Goal: Task Accomplishment & Management: Manage account settings

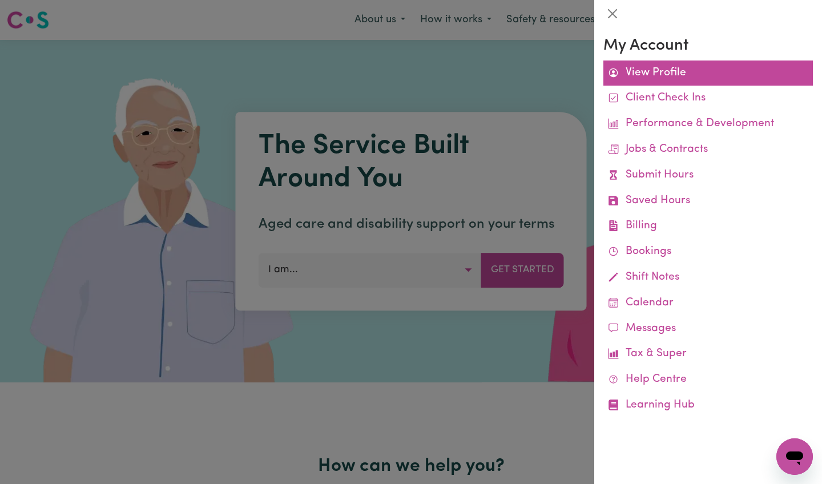
click at [682, 80] on link "View Profile" at bounding box center [709, 74] width 210 height 26
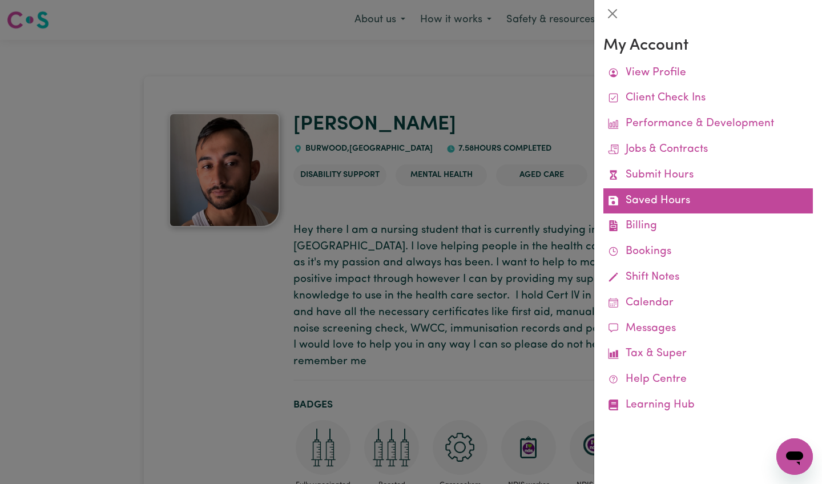
click at [665, 197] on link "Saved Hours" at bounding box center [709, 201] width 210 height 26
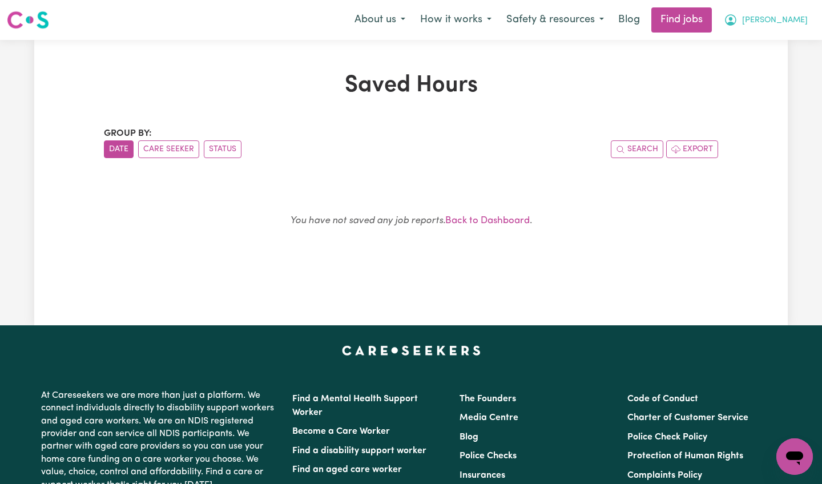
click at [738, 27] on icon "My Account" at bounding box center [731, 20] width 14 height 14
click at [778, 50] on link "My Account" at bounding box center [770, 45] width 90 height 22
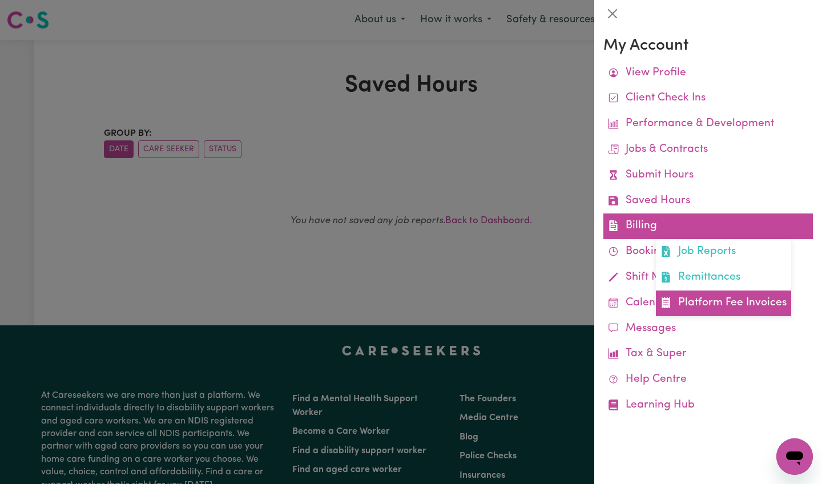
click at [680, 296] on link "Platform Fee Invoices" at bounding box center [723, 304] width 135 height 26
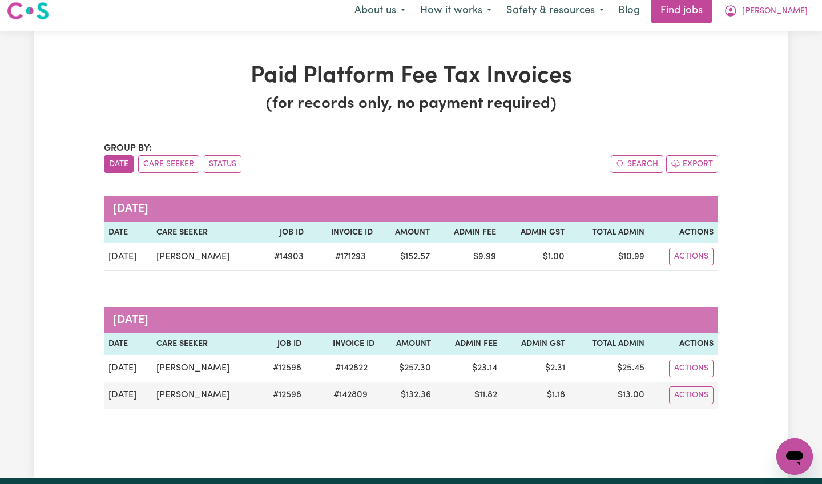
scroll to position [14, 0]
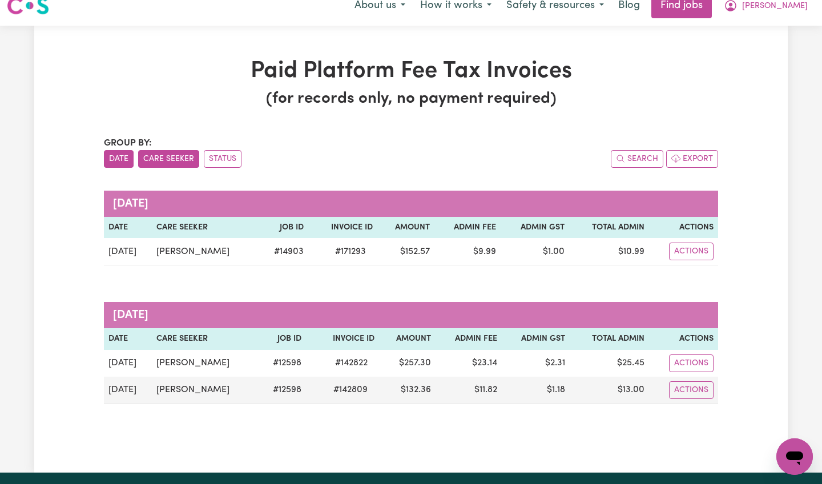
click at [185, 154] on button "Care Seeker" at bounding box center [168, 159] width 61 height 18
click at [212, 155] on button "Status" at bounding box center [223, 159] width 38 height 18
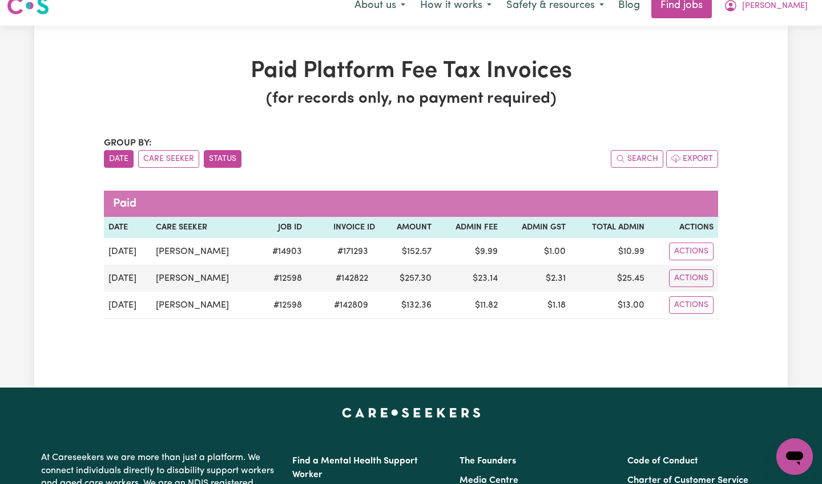
click at [113, 163] on button "Date" at bounding box center [119, 159] width 30 height 18
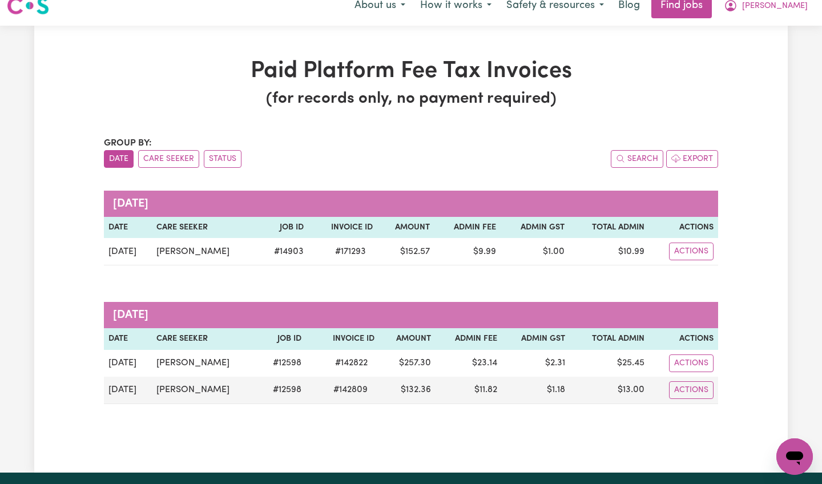
click at [87, 186] on div "Paid Platform Fee Tax Invoices (for records only, no payment required) Group by…" at bounding box center [411, 249] width 754 height 383
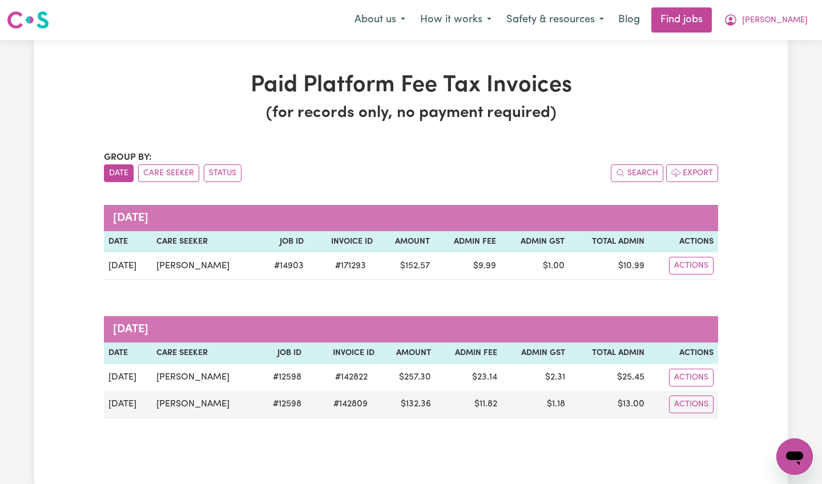
scroll to position [0, 0]
click at [791, 23] on span "[PERSON_NAME]" at bounding box center [775, 20] width 66 height 13
click at [774, 39] on link "My Account" at bounding box center [770, 45] width 90 height 22
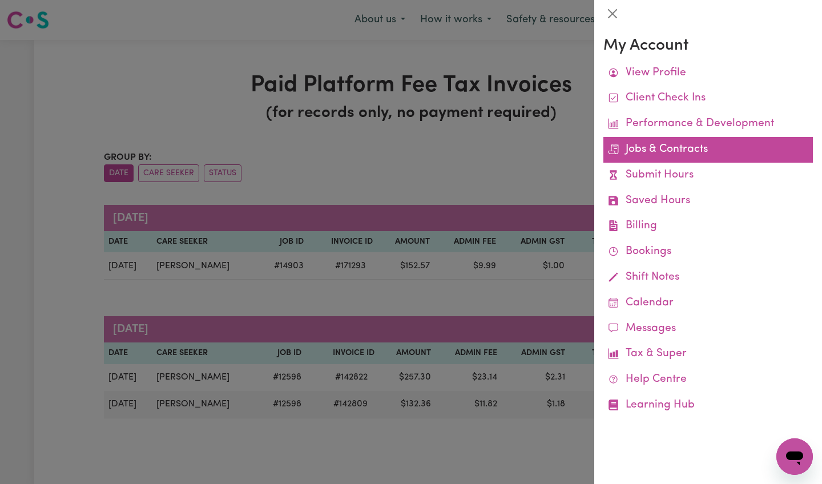
click at [644, 148] on link "Jobs & Contracts" at bounding box center [709, 150] width 210 height 26
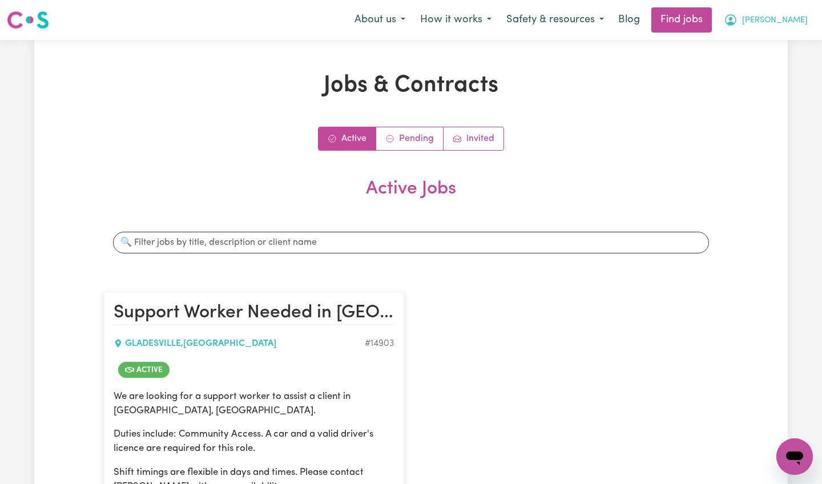
click at [784, 13] on button "[PERSON_NAME]" at bounding box center [766, 20] width 99 height 24
click at [773, 71] on link "My Dashboard" at bounding box center [770, 66] width 90 height 22
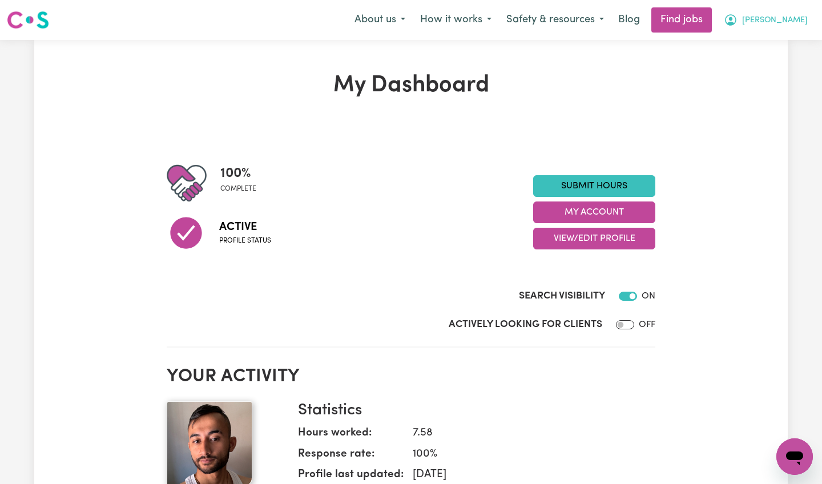
click at [798, 22] on span "[PERSON_NAME]" at bounding box center [775, 20] width 66 height 13
click at [779, 44] on link "My Account" at bounding box center [770, 45] width 90 height 22
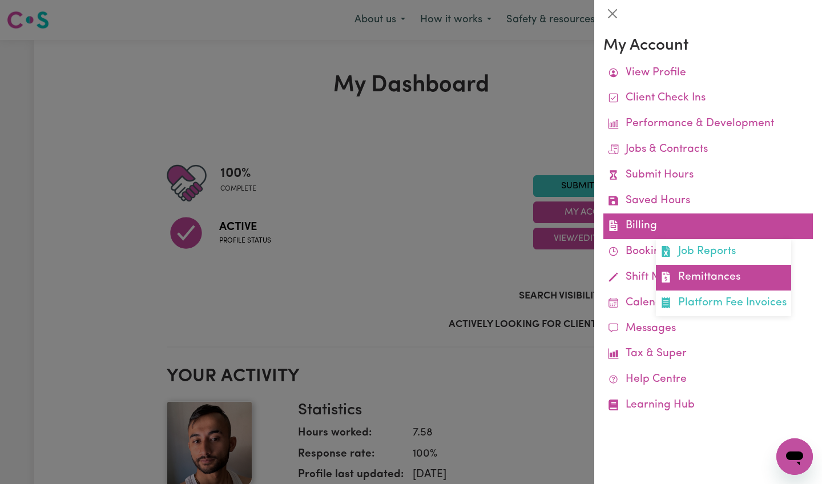
click at [672, 278] on link "Remittances" at bounding box center [723, 278] width 135 height 26
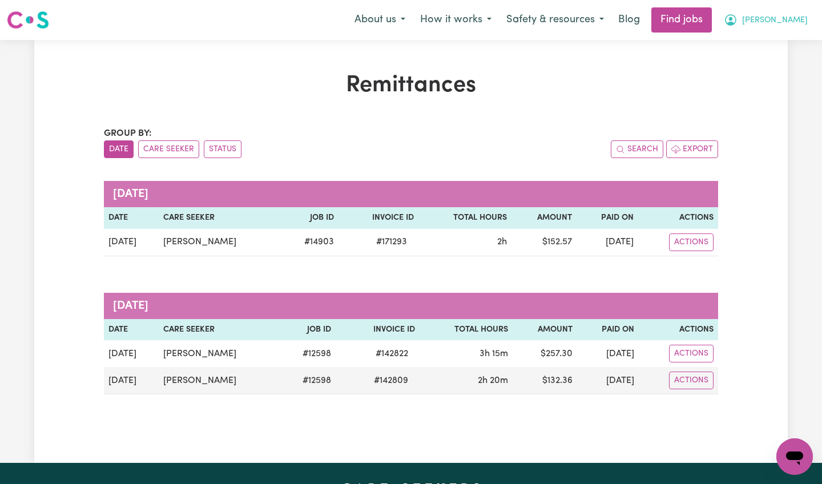
click at [737, 24] on icon "My Account" at bounding box center [730, 19] width 11 height 11
click at [771, 38] on link "My Account" at bounding box center [770, 45] width 90 height 22
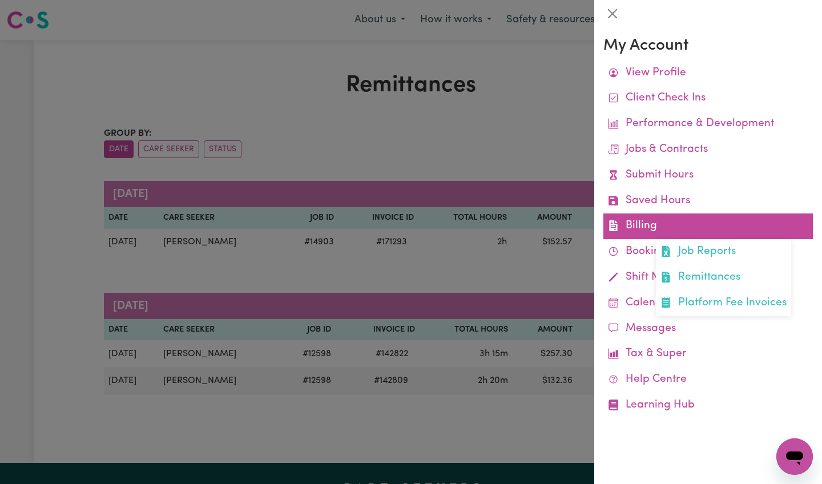
click at [642, 219] on link "Billing Job Reports Remittances Platform Fee Invoices" at bounding box center [709, 227] width 210 height 26
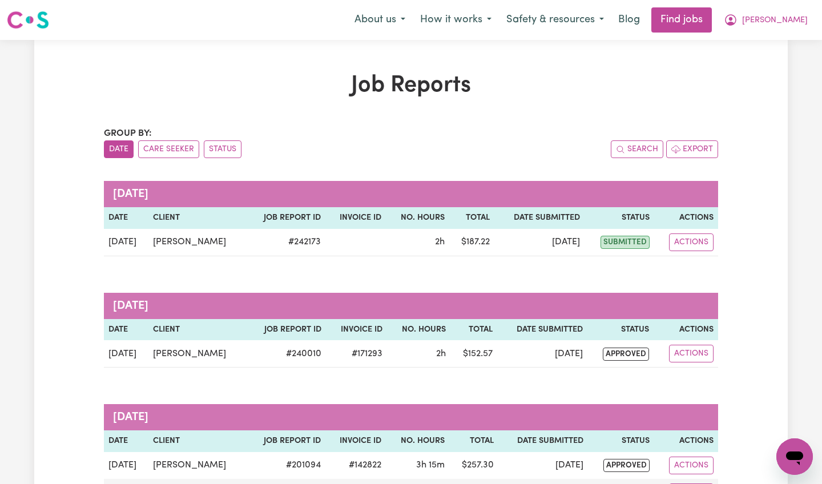
click at [742, 182] on div "Job Reports Group by: Date Care Seeker Status Search Export [DATE] Date Client …" at bounding box center [411, 307] width 754 height 471
click at [798, 28] on button "[PERSON_NAME]" at bounding box center [766, 20] width 99 height 24
click at [786, 38] on link "My Account" at bounding box center [770, 45] width 90 height 22
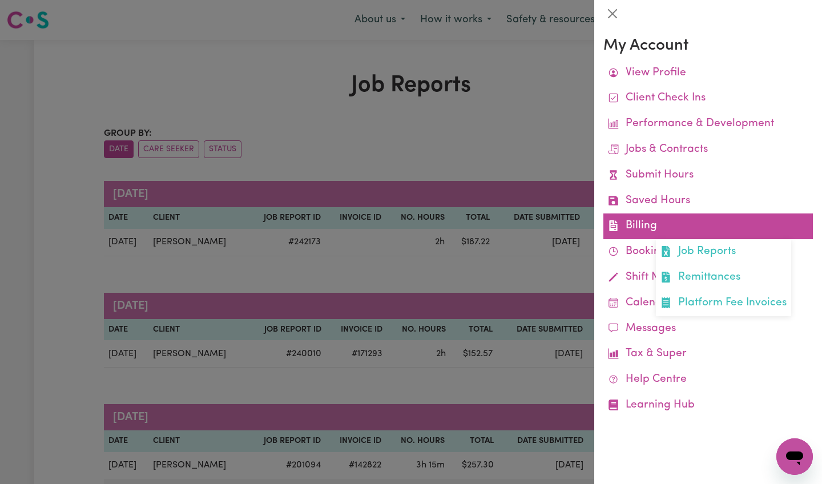
click at [653, 216] on link "Billing Job Reports Remittances Platform Fee Invoices" at bounding box center [709, 227] width 210 height 26
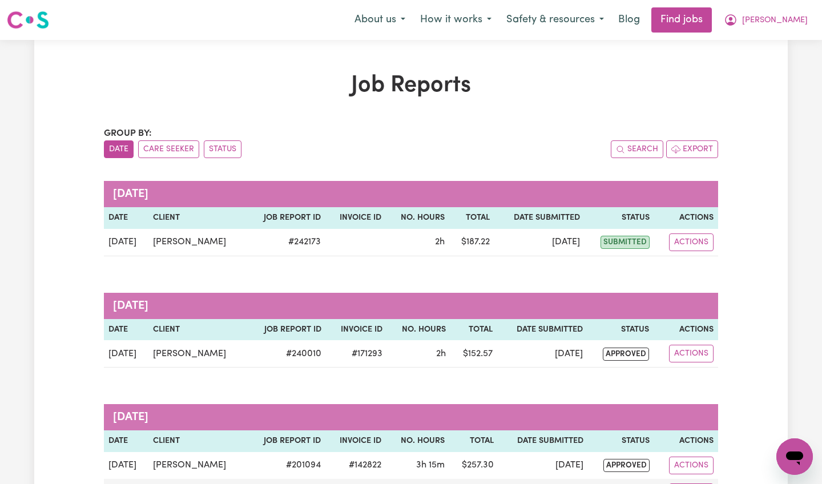
click at [767, 209] on div "Job Reports Group by: Date Care Seeker Status Search Export [DATE] Date Client …" at bounding box center [411, 307] width 754 height 471
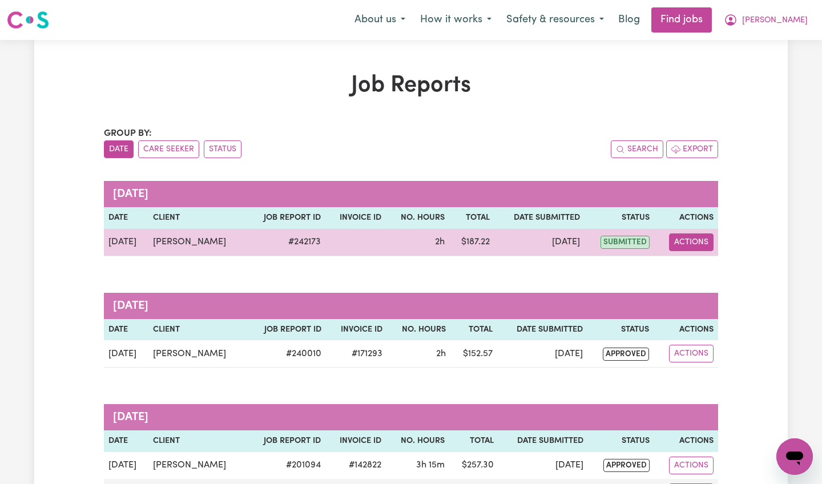
click at [686, 246] on button "Actions" at bounding box center [691, 243] width 45 height 18
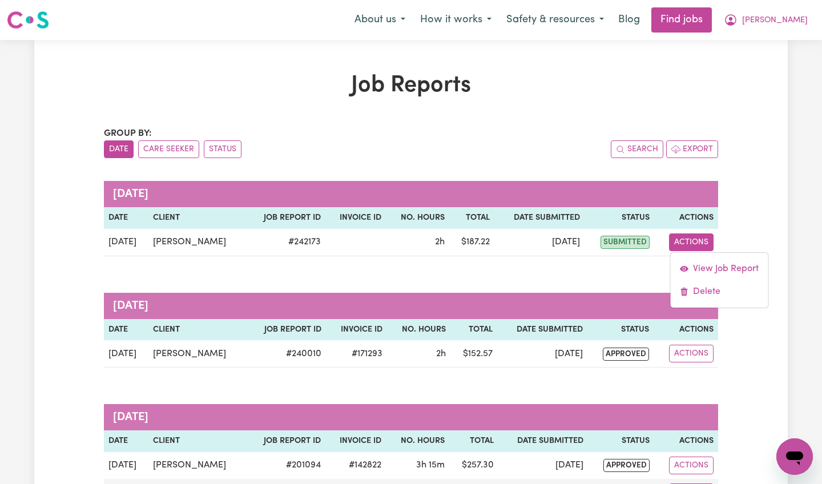
click at [736, 210] on div "Job Reports Group by: Date Care Seeker Status Search Export [DATE] Date Client …" at bounding box center [411, 307] width 754 height 471
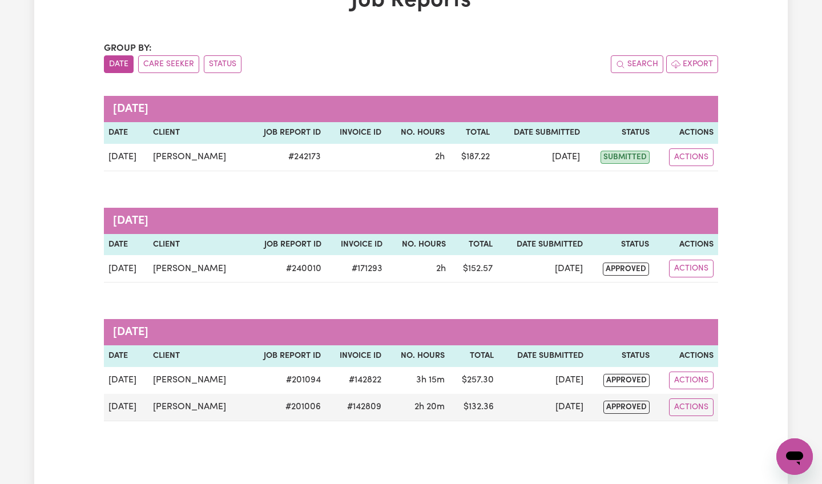
scroll to position [89, 0]
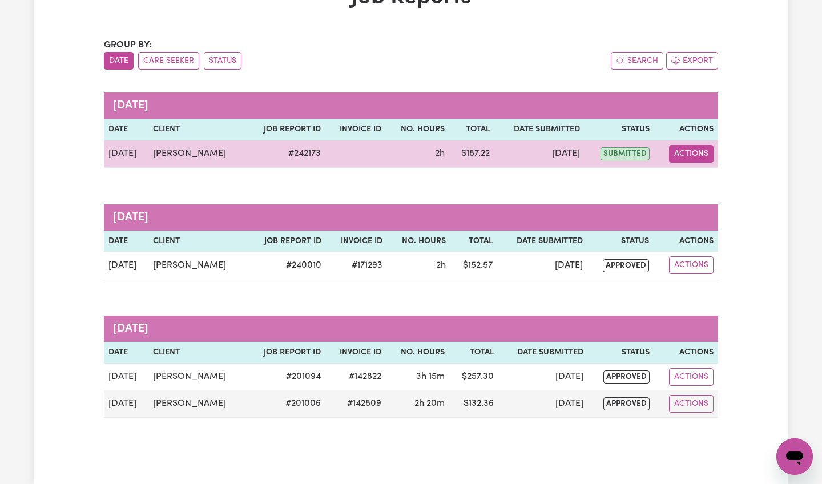
click at [703, 152] on button "Actions" at bounding box center [691, 154] width 45 height 18
click at [702, 176] on link "View Job Report" at bounding box center [719, 180] width 98 height 23
select select "pm"
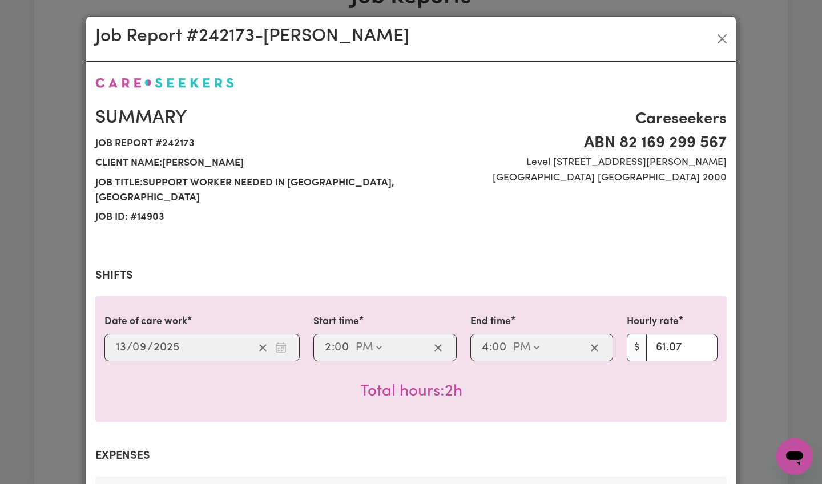
select select "61.07-Weekday"
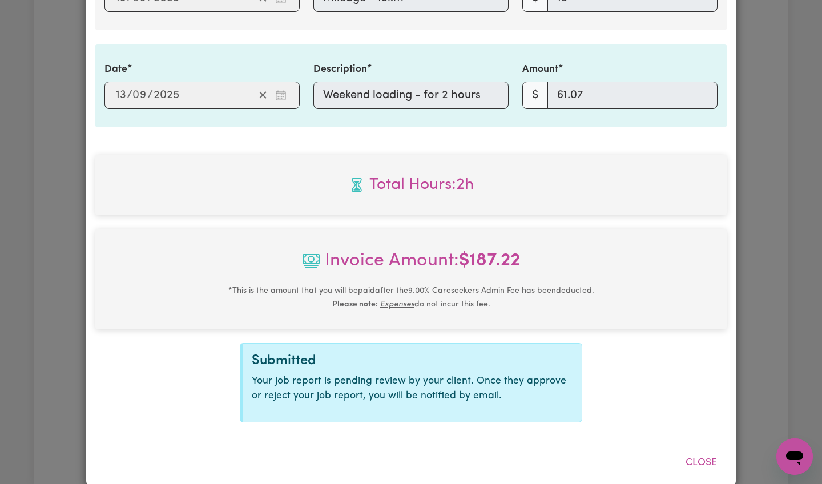
scroll to position [530, 0]
click at [694, 451] on button "Close" at bounding box center [701, 463] width 51 height 25
